Goal: Find specific page/section: Locate a particular part of the current website

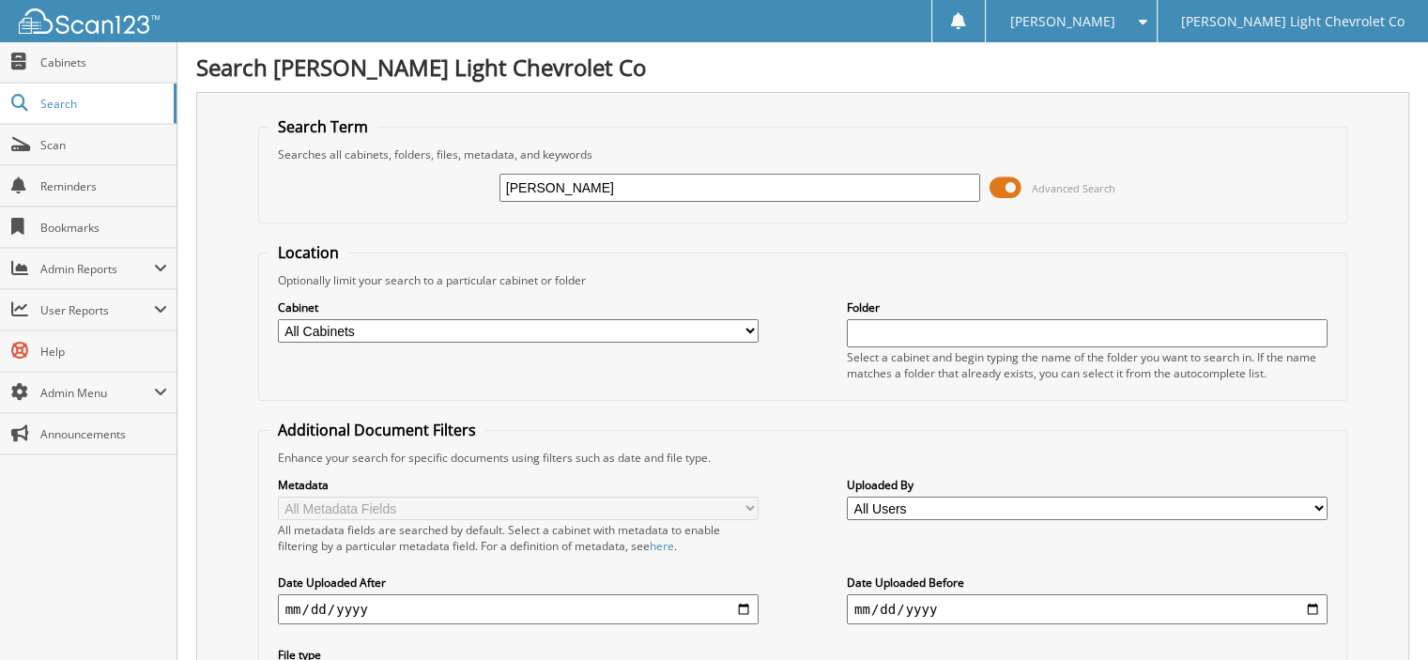
type input "[PERSON_NAME]"
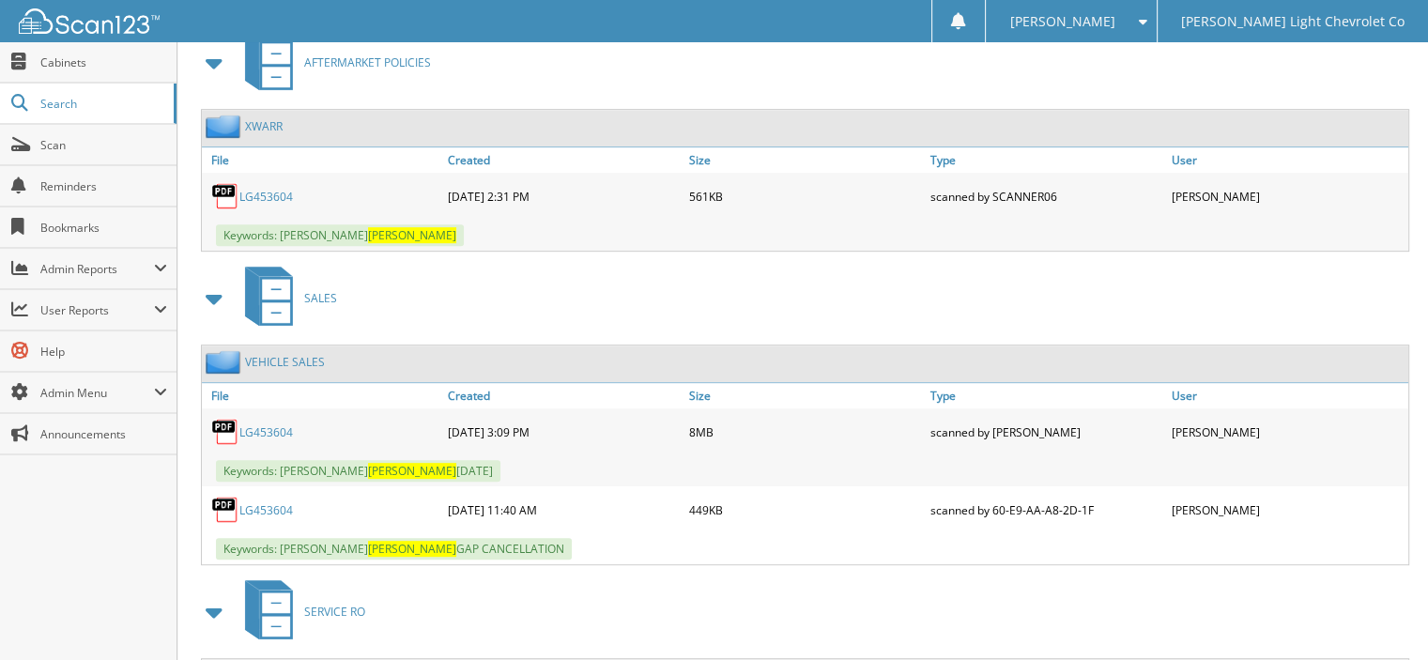
scroll to position [939, 0]
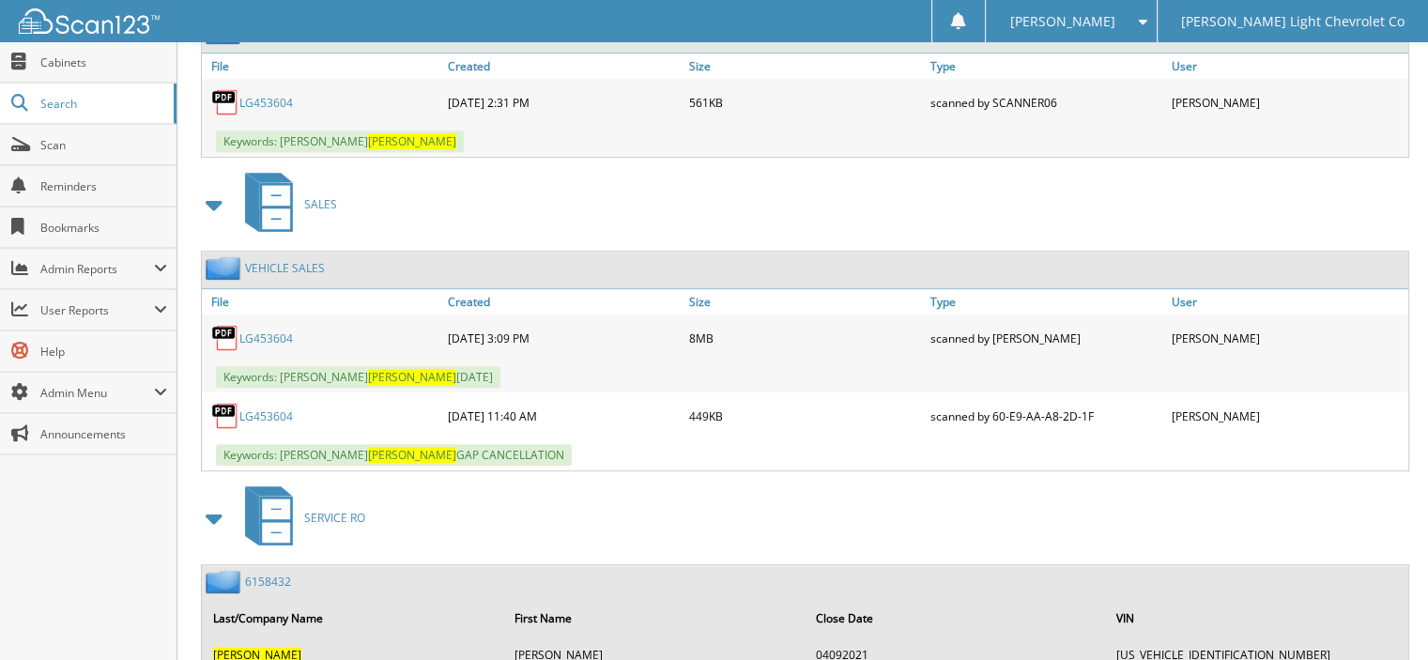
click at [282, 408] on link "LG453604" at bounding box center [266, 416] width 54 height 16
click at [289, 408] on link "LG453604" at bounding box center [266, 416] width 54 height 16
click at [288, 330] on link "LG453604" at bounding box center [266, 338] width 54 height 16
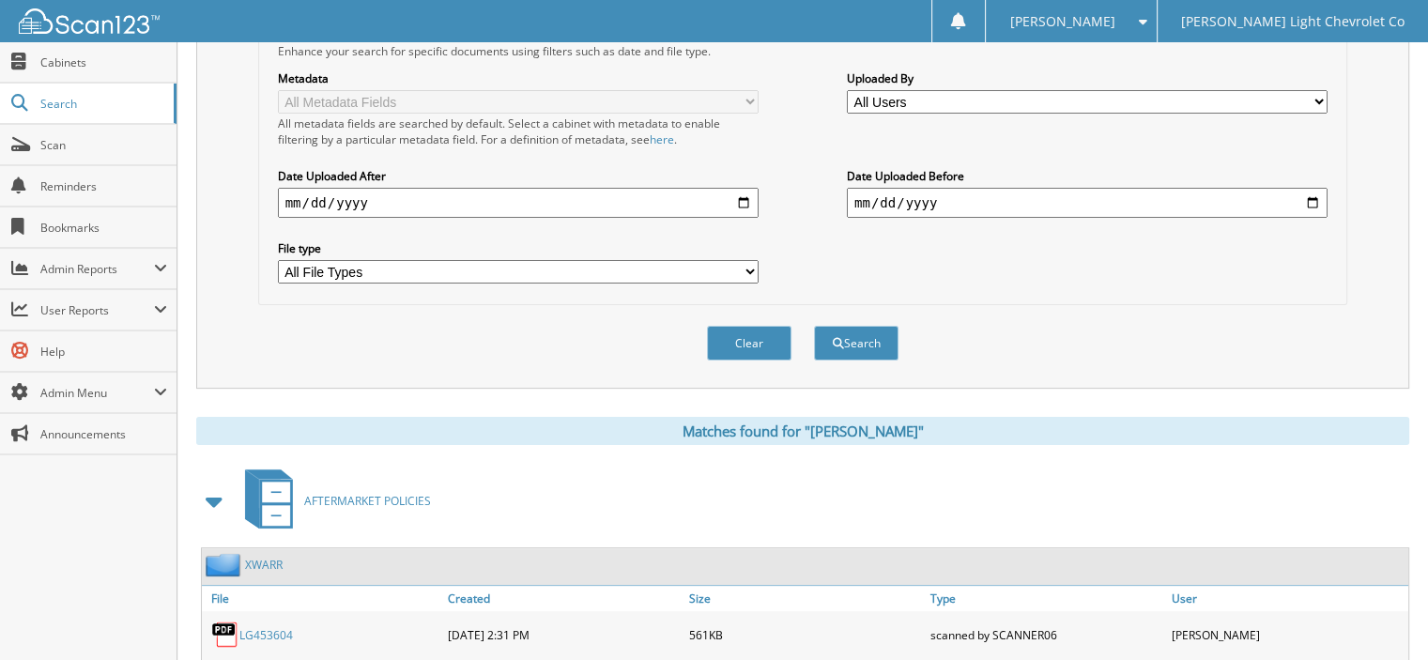
scroll to position [232, 0]
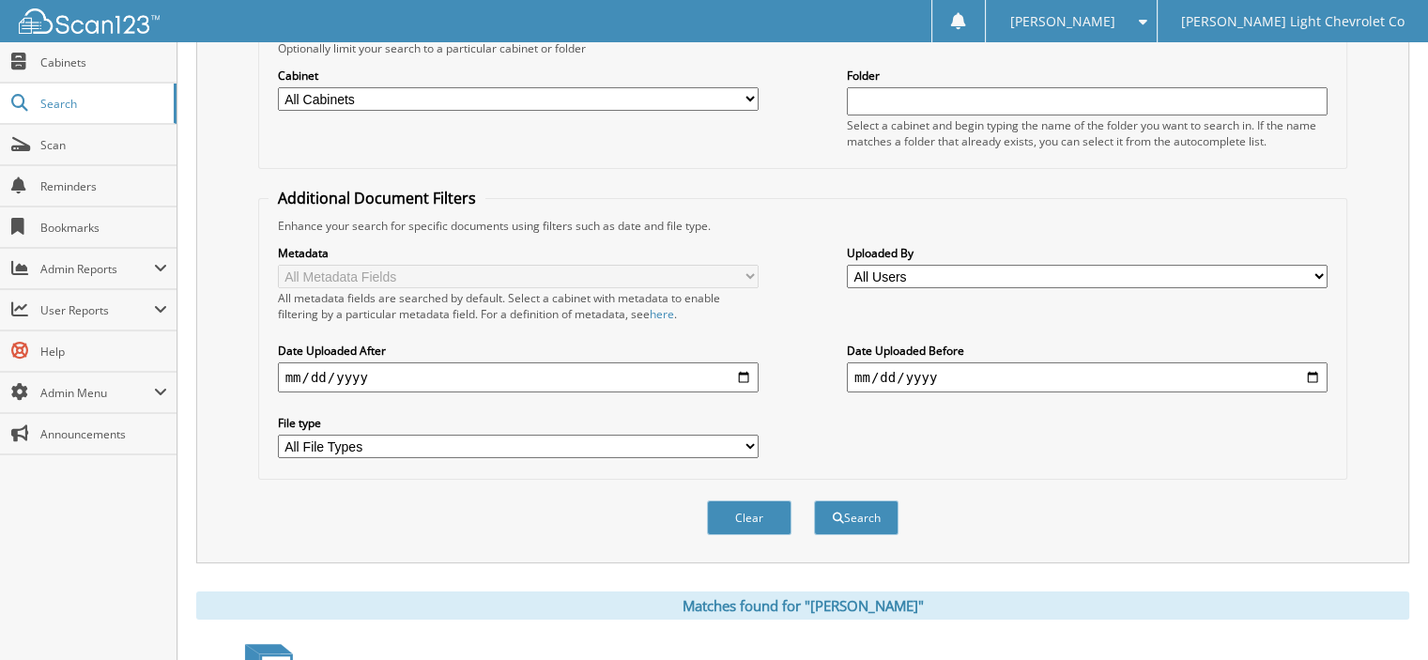
click at [1146, 9] on div "[PERSON_NAME]" at bounding box center [1070, 21] width 151 height 42
click at [1155, 96] on link "Logout" at bounding box center [1071, 91] width 170 height 33
